Goal: Check status: Check status

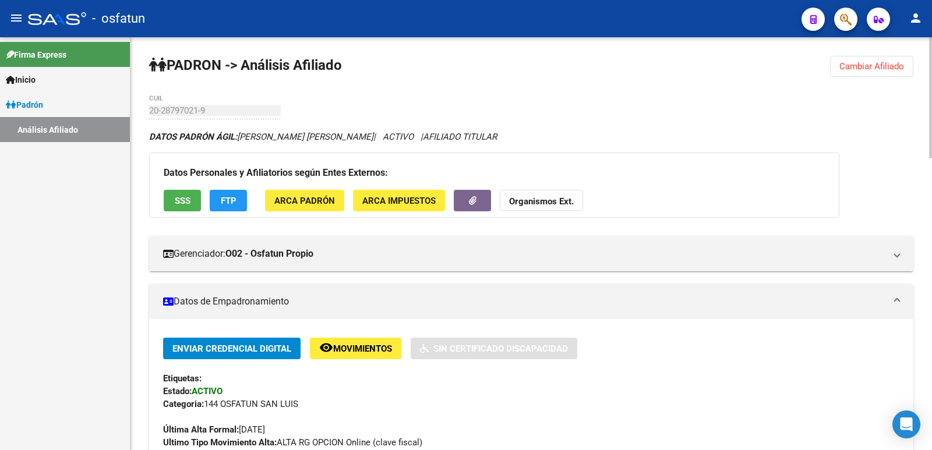
click at [883, 72] on button "Cambiar Afiliado" at bounding box center [871, 66] width 83 height 21
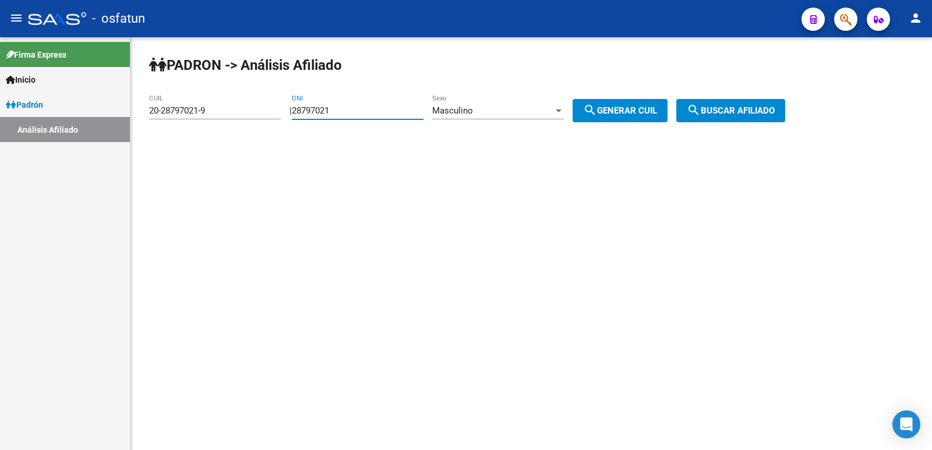
drag, startPoint x: 394, startPoint y: 110, endPoint x: 281, endPoint y: 125, distance: 114.5
click at [281, 125] on div "[PERSON_NAME] -> Análisis Afiliado 20-28797021-9 CUIL | 28797021 DNI Masculino …" at bounding box center [530, 98] width 801 height 122
type input "35104926"
click at [471, 114] on span "Masculino" at bounding box center [452, 110] width 41 height 10
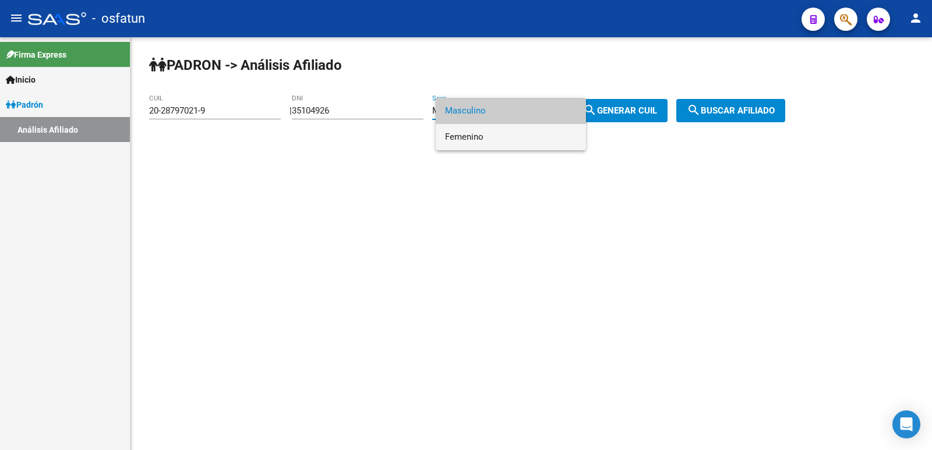
click at [493, 138] on span "Femenino" at bounding box center [511, 137] width 132 height 26
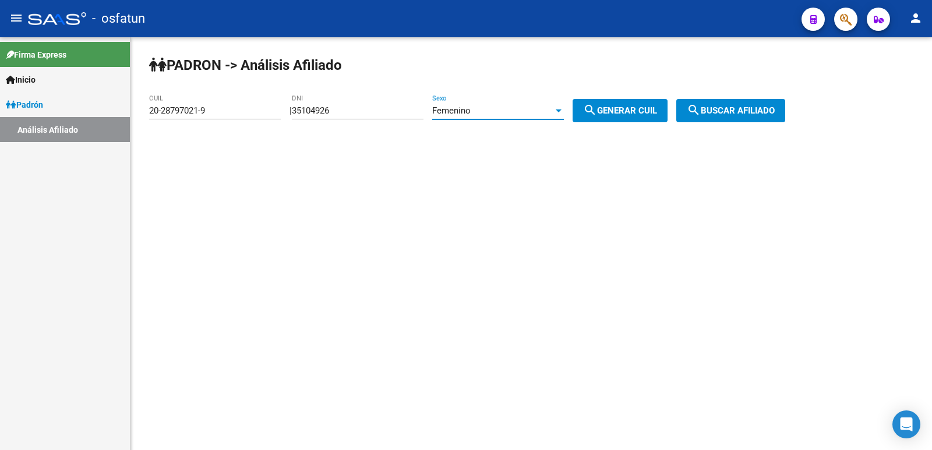
click at [631, 113] on span "search Generar CUIL" at bounding box center [620, 110] width 74 height 10
type input "27-35104926-5"
click at [732, 111] on span "search Buscar afiliado" at bounding box center [731, 110] width 88 height 10
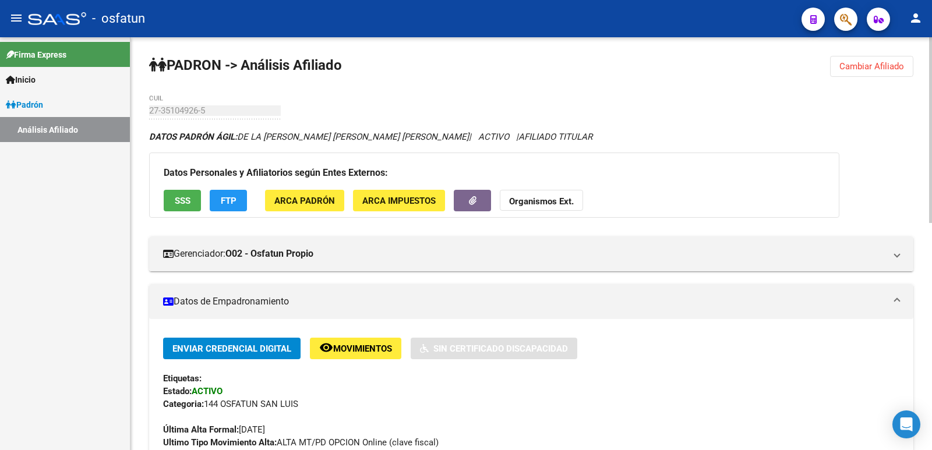
click at [854, 65] on span "Cambiar Afiliado" at bounding box center [871, 66] width 65 height 10
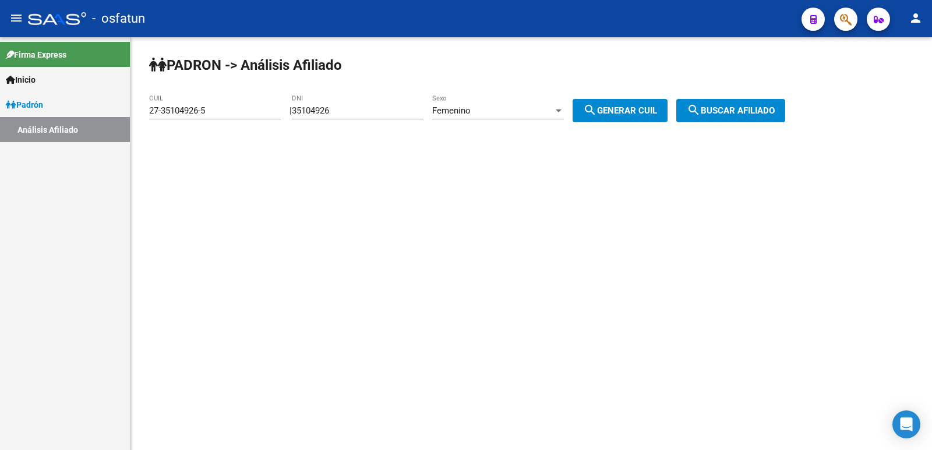
click at [625, 116] on button "search Generar CUIL" at bounding box center [619, 110] width 95 height 23
click at [729, 108] on span "search Buscar afiliado" at bounding box center [731, 110] width 88 height 10
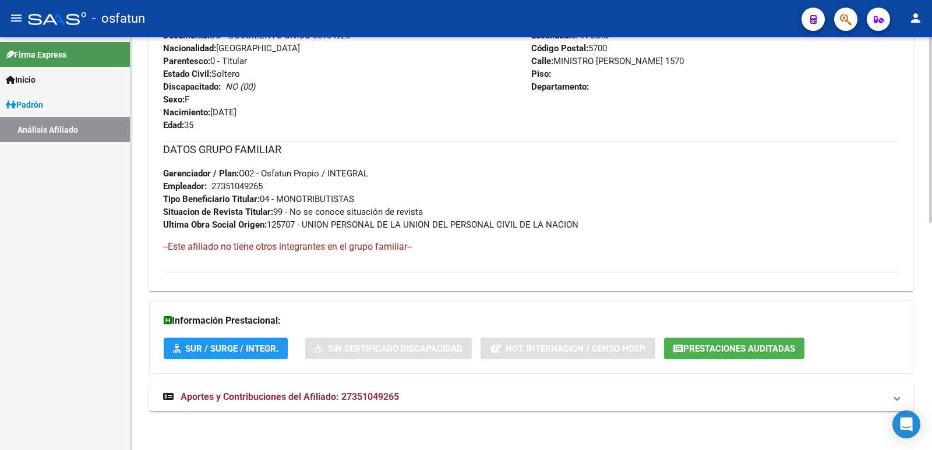
scroll to position [505, 0]
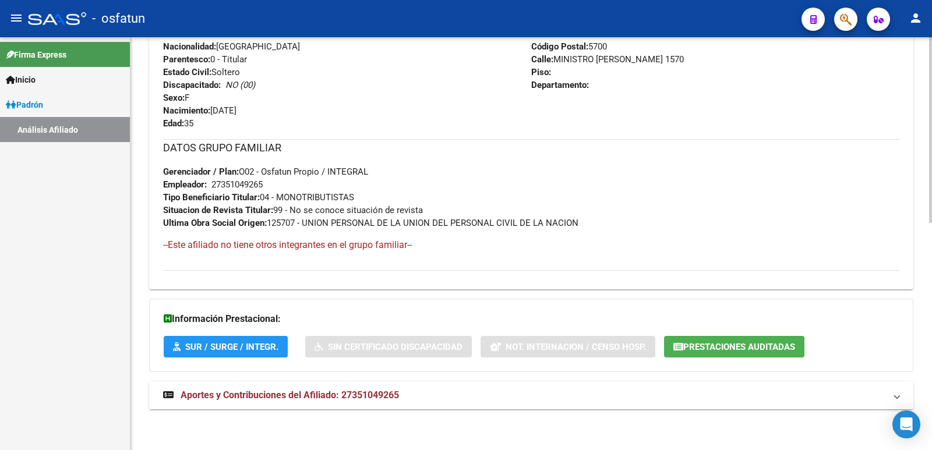
drag, startPoint x: 307, startPoint y: 381, endPoint x: 309, endPoint y: 388, distance: 6.8
click at [307, 384] on div "DATOS [PERSON_NAME] ÁGIL: DE LA [PERSON_NAME] [PERSON_NAME] [PERSON_NAME] | ACT…" at bounding box center [531, 24] width 764 height 797
click at [309, 388] on mat-expansion-panel-header "Aportes y Contribuciones del Afiliado: 27351049265" at bounding box center [531, 395] width 764 height 28
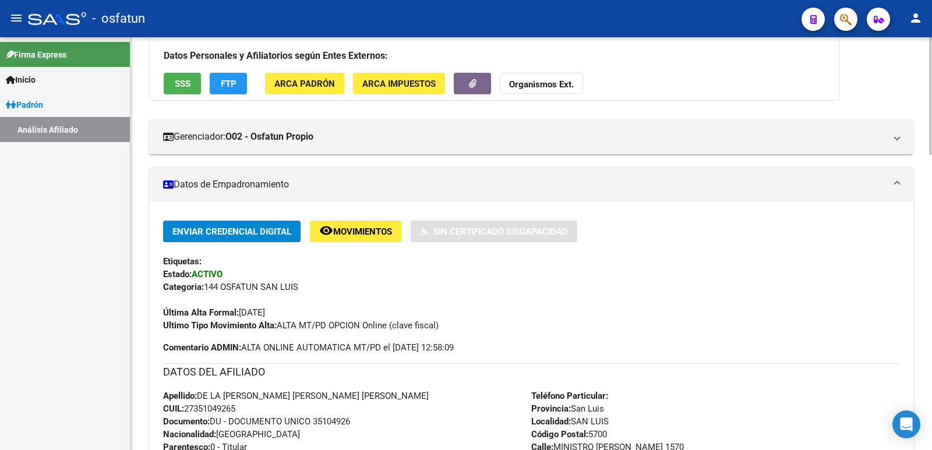
scroll to position [0, 0]
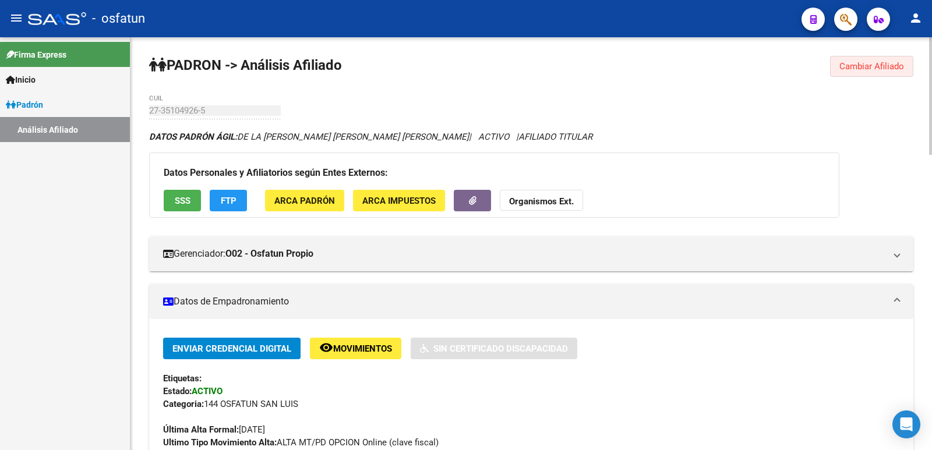
click at [876, 67] on span "Cambiar Afiliado" at bounding box center [871, 66] width 65 height 10
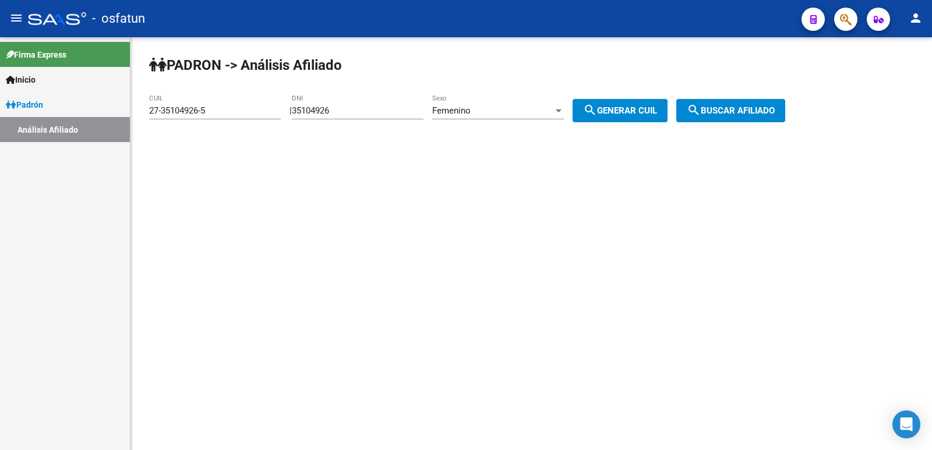
click at [359, 114] on input "35104926" at bounding box center [358, 110] width 132 height 10
drag, startPoint x: 353, startPoint y: 114, endPoint x: 242, endPoint y: 122, distance: 112.1
click at [242, 116] on app-analisis-afiliado "[PERSON_NAME] -> Análisis Afiliado 27-35104926-5 CUIL | 35104926 DNI Femenino S…" at bounding box center [471, 110] width 645 height 10
paste input "25077745"
type input "25077745"
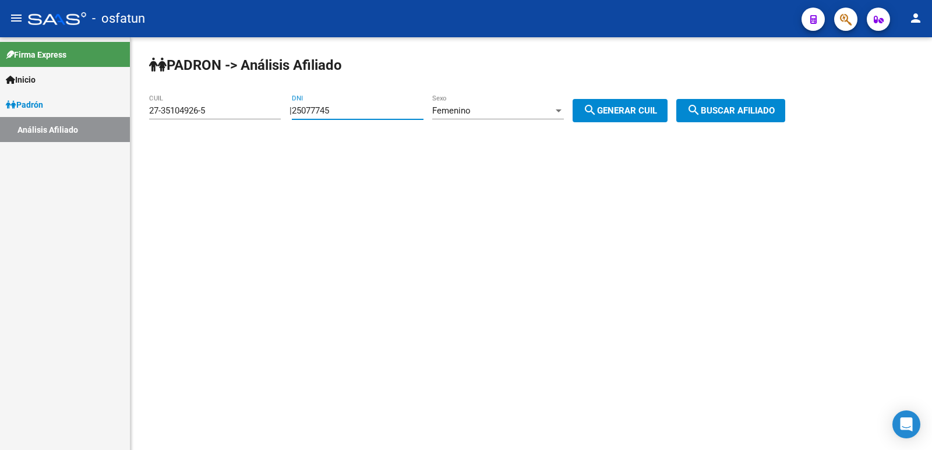
click at [494, 119] on div "Femenino Sexo" at bounding box center [498, 106] width 132 height 25
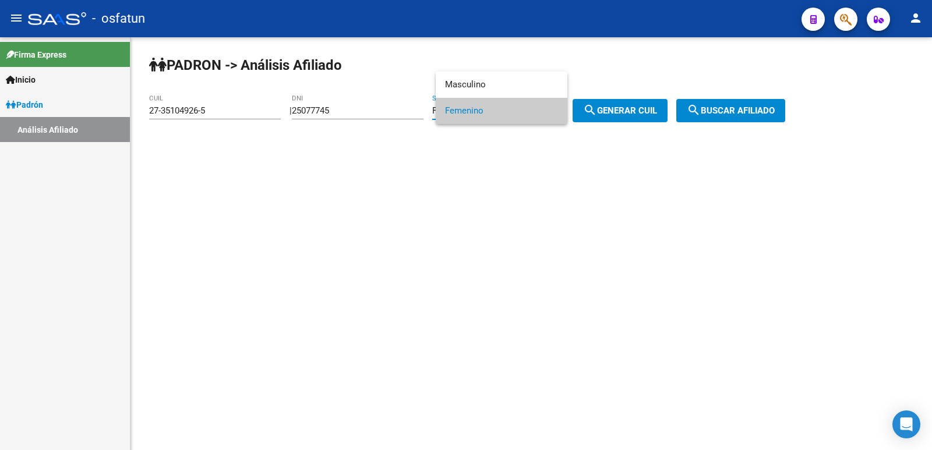
click at [501, 110] on span "Femenino" at bounding box center [501, 111] width 113 height 26
click at [497, 107] on div "Femenino" at bounding box center [492, 110] width 121 height 10
click at [495, 87] on span "Masculino" at bounding box center [511, 85] width 132 height 26
click at [650, 112] on span "search Generar CUIL" at bounding box center [620, 110] width 74 height 10
type input "20-25077745-1"
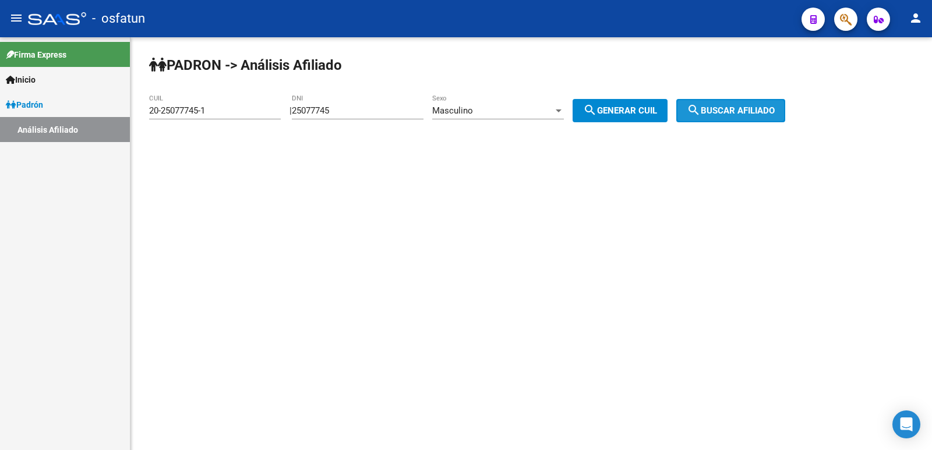
drag, startPoint x: 719, startPoint y: 112, endPoint x: 599, endPoint y: 181, distance: 138.2
click at [719, 113] on span "search Buscar afiliado" at bounding box center [731, 110] width 88 height 10
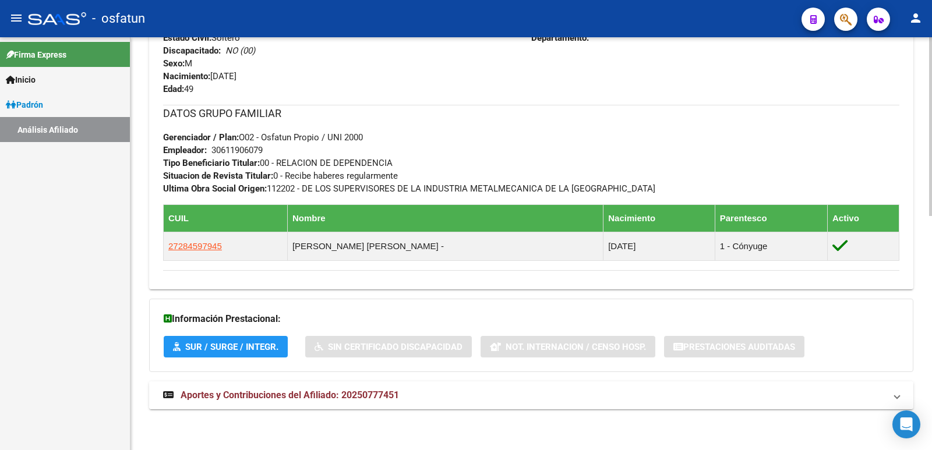
click at [373, 391] on span "Aportes y Contribuciones del Afiliado: 20250777451" at bounding box center [290, 395] width 218 height 11
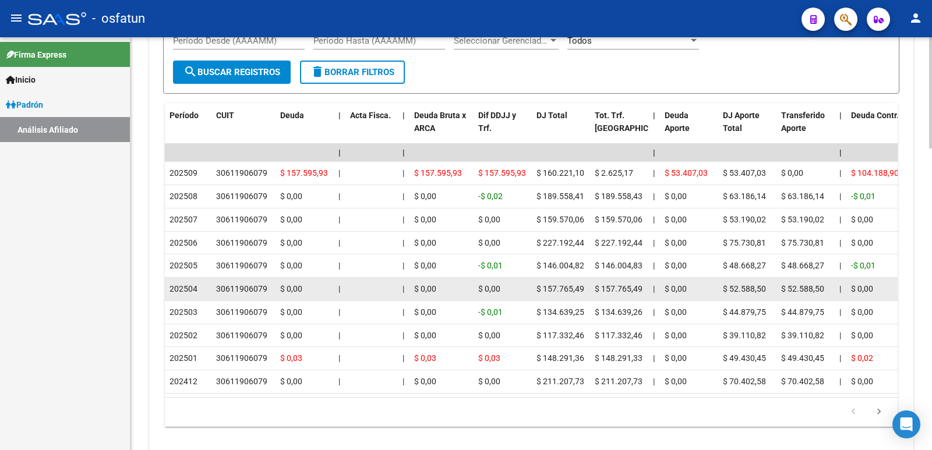
scroll to position [1123, 0]
